Goal: Find contact information: Find contact information

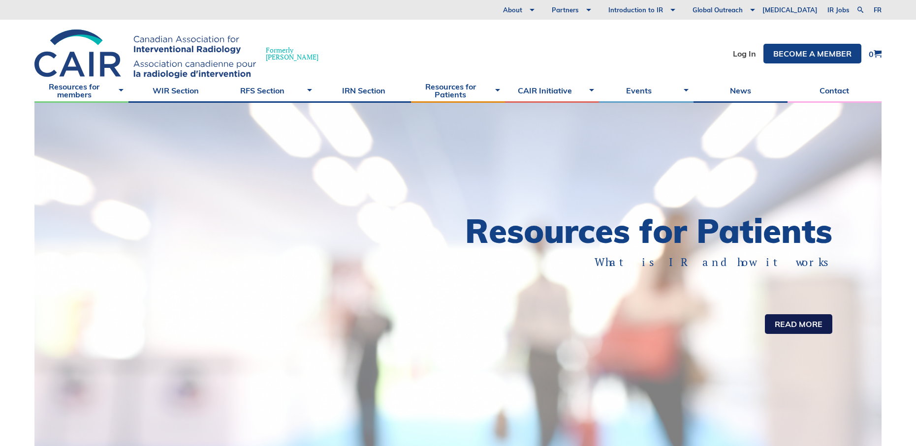
click at [793, 323] on link "Read more" at bounding box center [798, 325] width 67 height 20
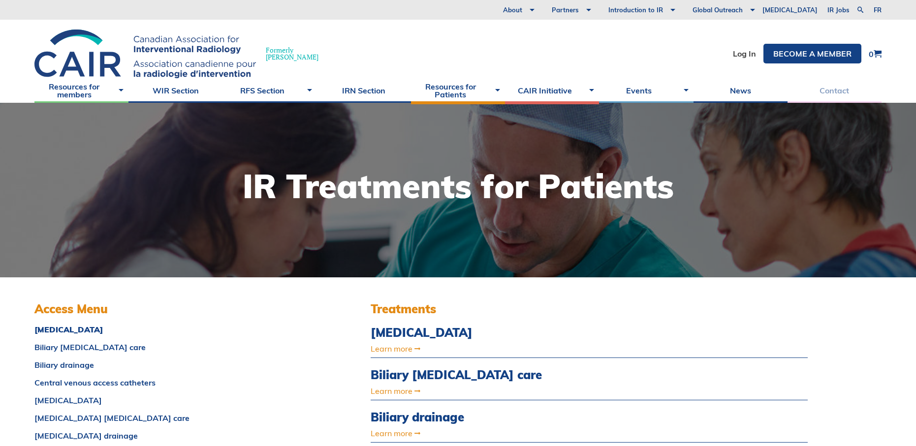
click at [836, 91] on link "Contact" at bounding box center [835, 90] width 94 height 25
